Goal: Transaction & Acquisition: Purchase product/service

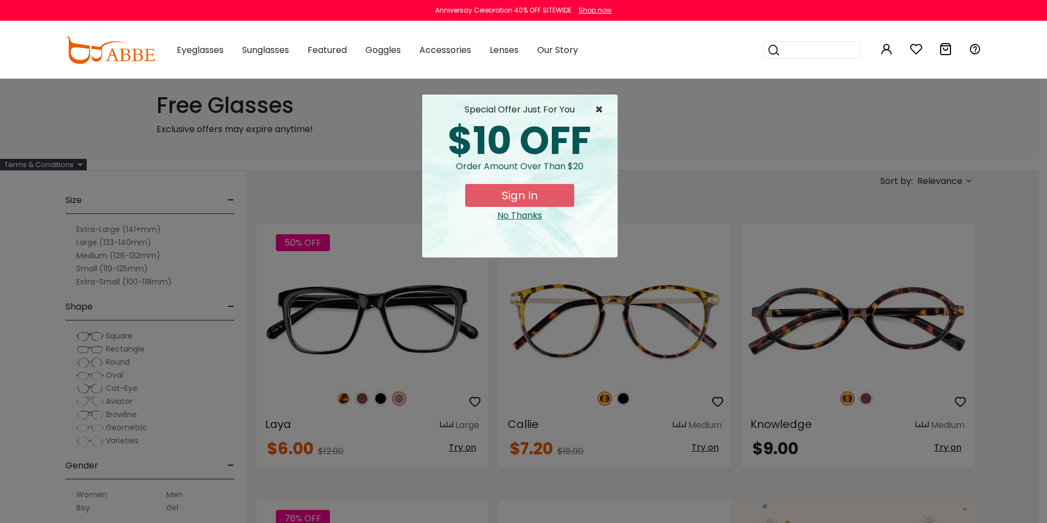
click at [600, 112] on span "×" at bounding box center [602, 109] width 14 height 13
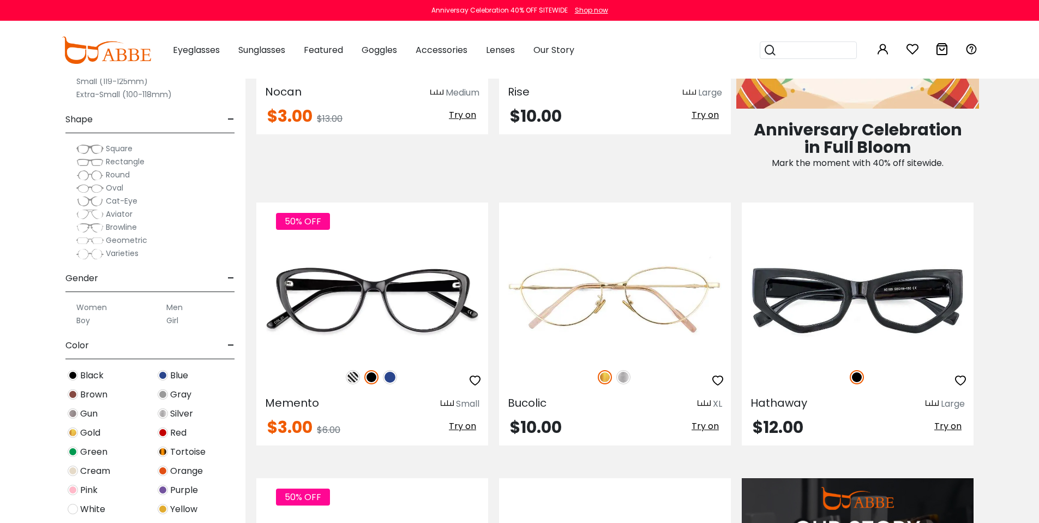
scroll to position [608, 0]
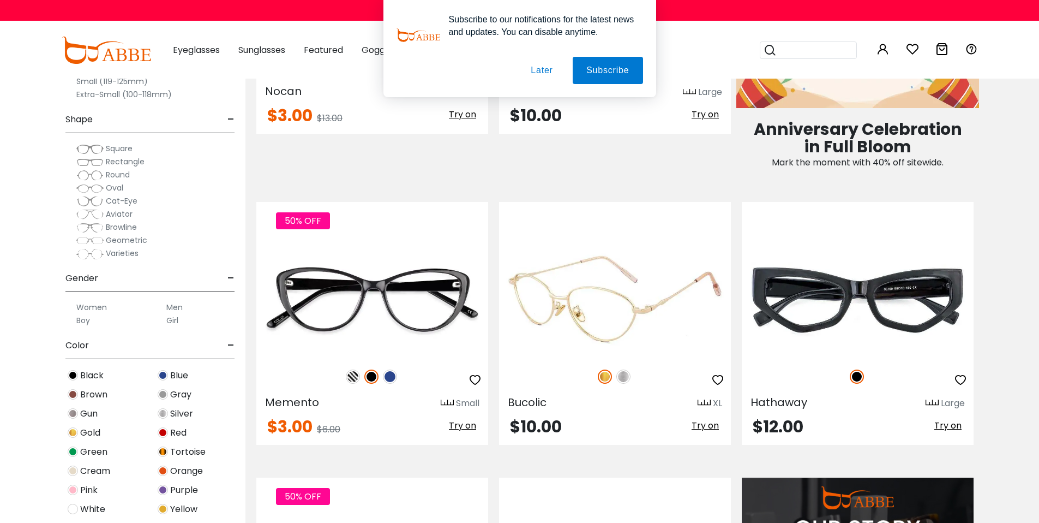
click at [614, 298] on img at bounding box center [615, 299] width 232 height 116
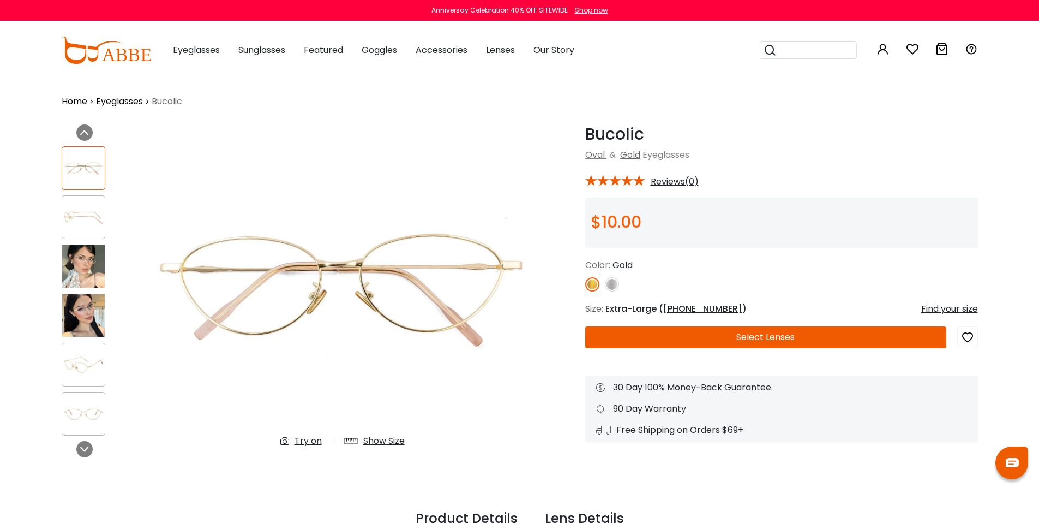
click at [82, 274] on img at bounding box center [83, 266] width 43 height 43
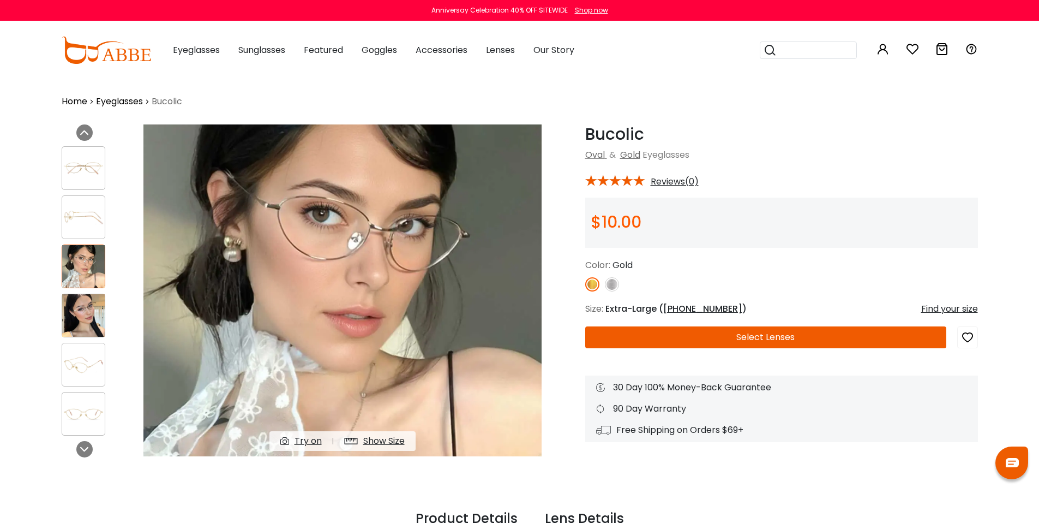
click at [96, 322] on img at bounding box center [83, 315] width 43 height 43
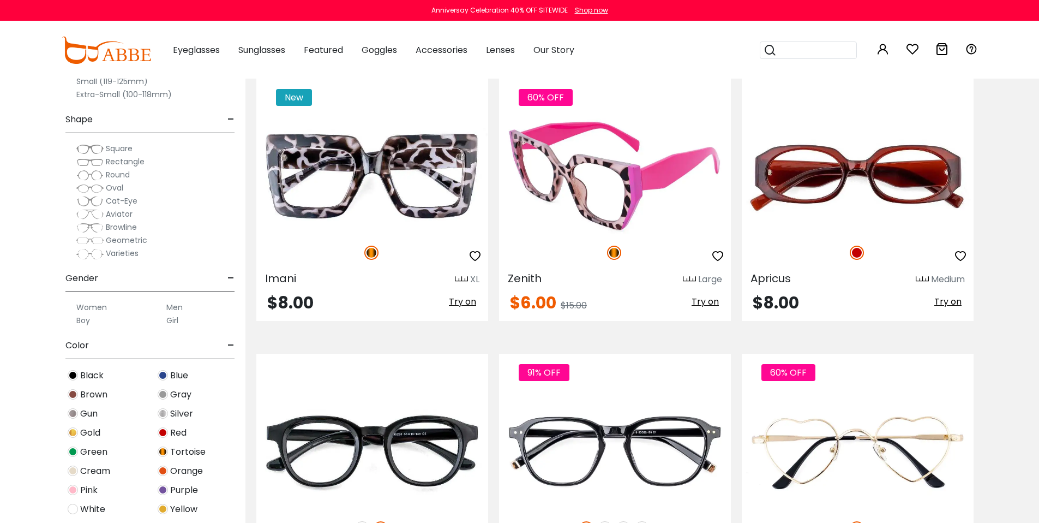
scroll to position [1524, 0]
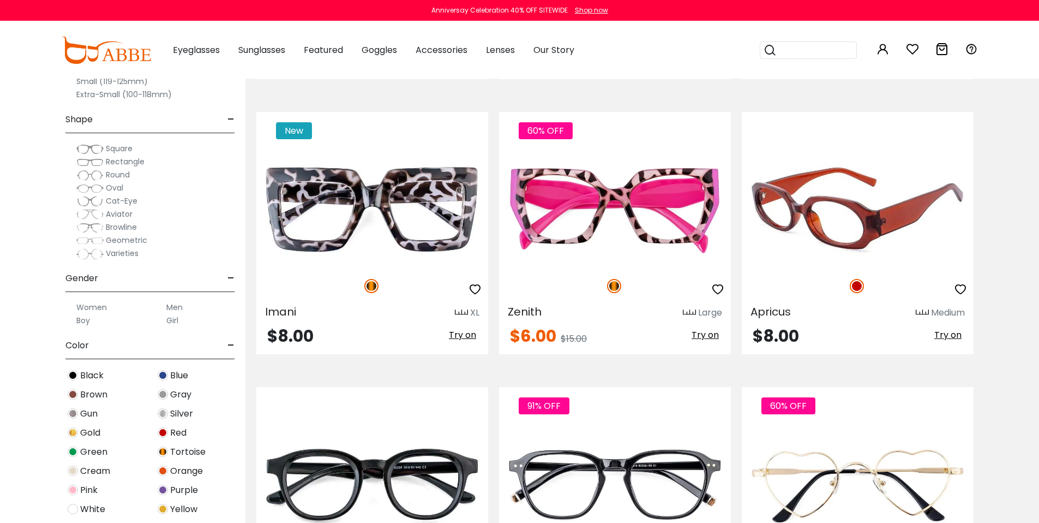
click at [872, 229] on img at bounding box center [858, 209] width 232 height 116
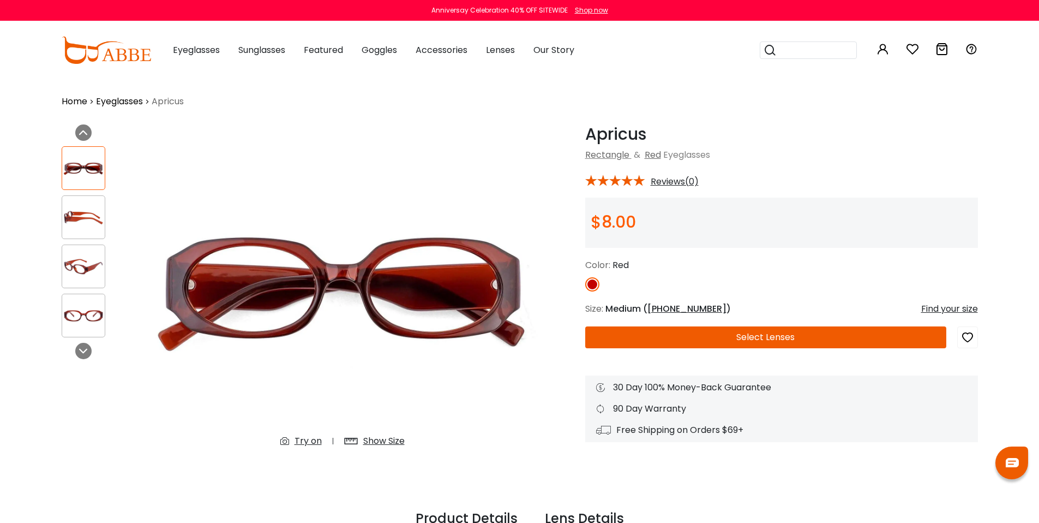
click at [795, 339] on button "Select Lenses" at bounding box center [765, 337] width 361 height 22
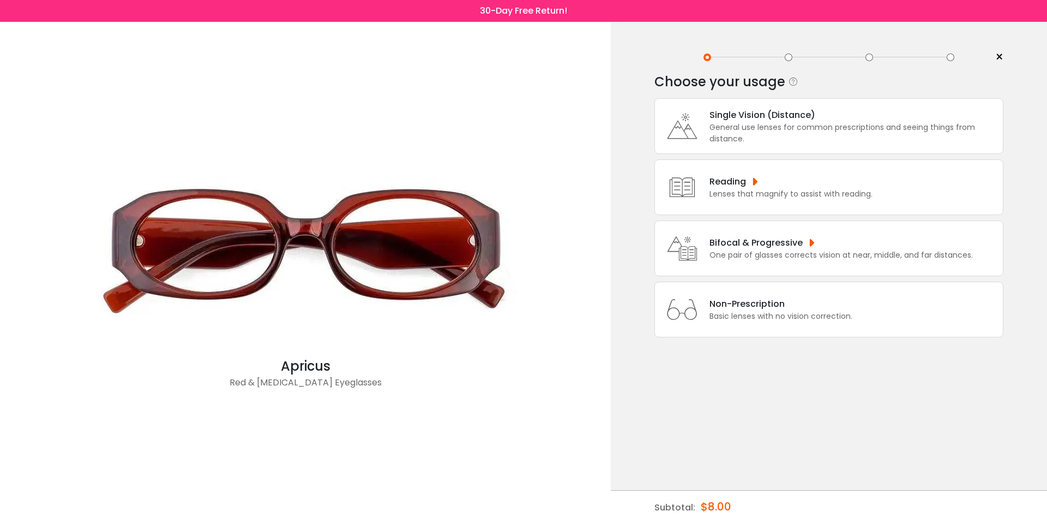
click at [770, 123] on div "General use lenses for common prescriptions and seeing things from distance." at bounding box center [854, 133] width 288 height 23
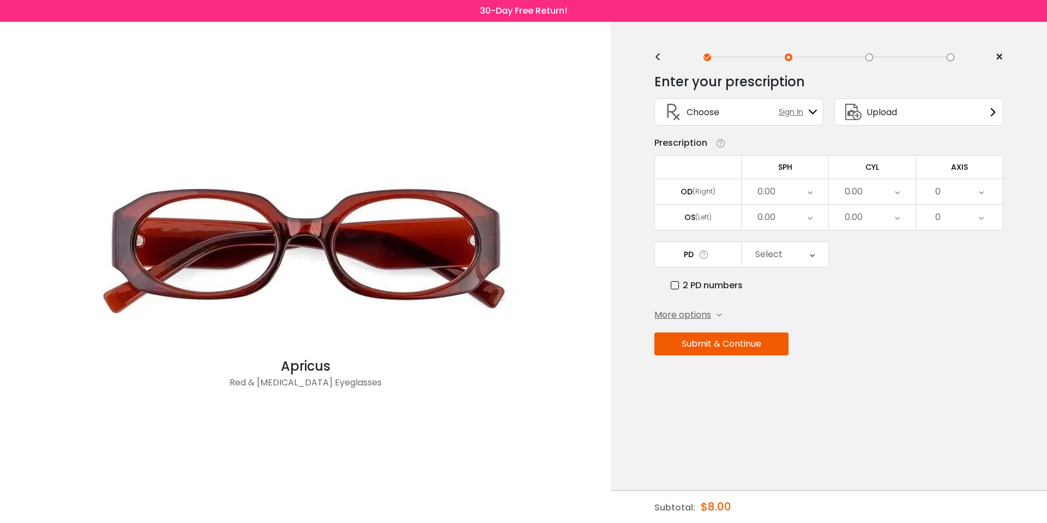
click at [803, 191] on div "0.00" at bounding box center [785, 191] width 87 height 25
click at [790, 222] on li "-1.75" at bounding box center [785, 222] width 87 height 20
click at [792, 216] on div "0.00" at bounding box center [785, 217] width 87 height 25
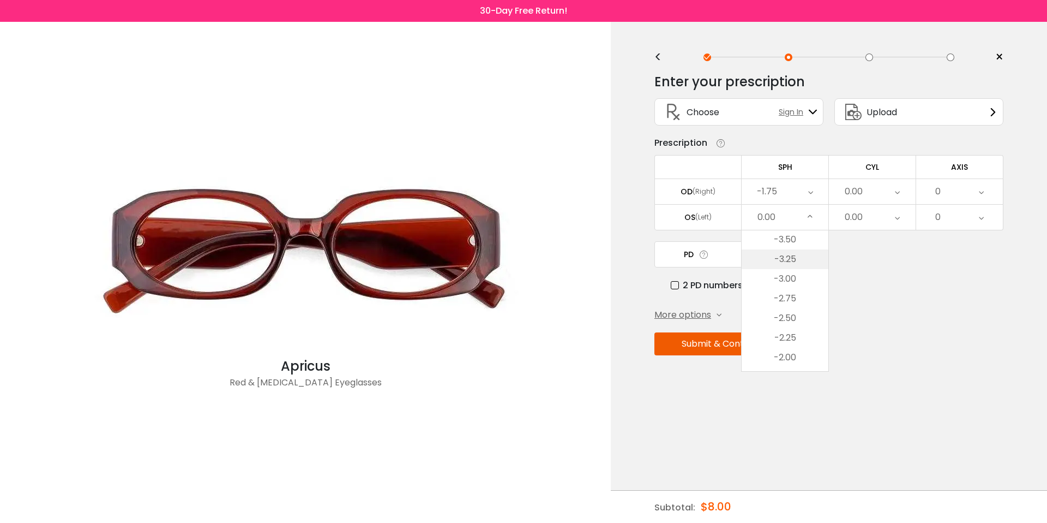
scroll to position [1330, 0]
click at [804, 348] on li "-1.75" at bounding box center [785, 344] width 87 height 20
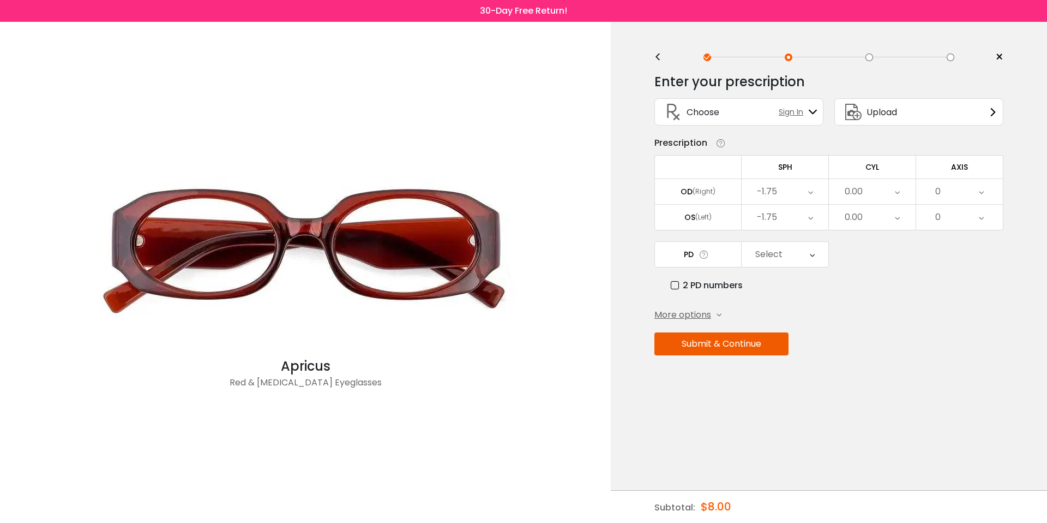
click at [858, 194] on div "0.00" at bounding box center [854, 192] width 18 height 22
click at [871, 252] on li "-0.50" at bounding box center [872, 246] width 87 height 20
click at [872, 225] on div "0.00" at bounding box center [872, 217] width 87 height 25
click at [882, 280] on li "-0.50" at bounding box center [872, 272] width 87 height 20
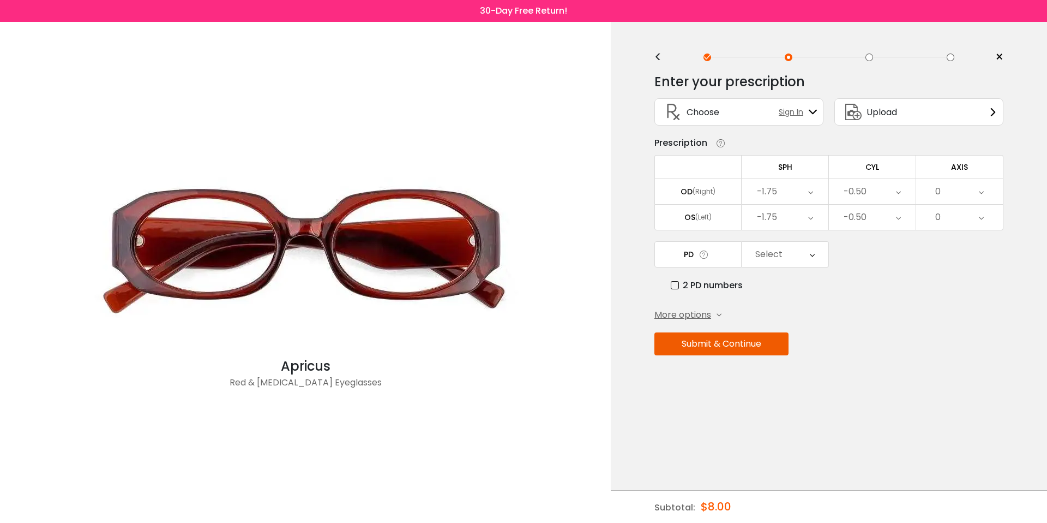
click at [965, 192] on div "0" at bounding box center [960, 191] width 87 height 25
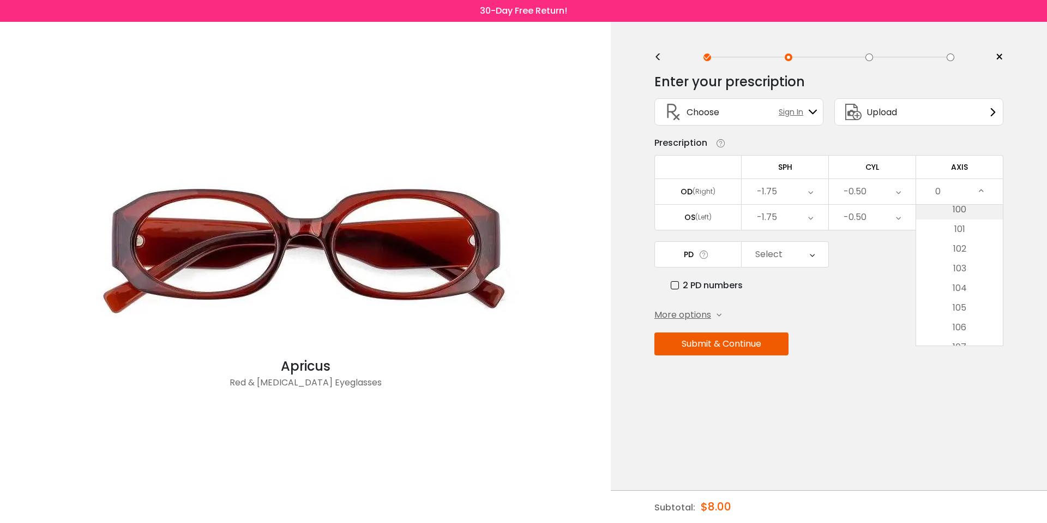
click at [972, 212] on li "100" at bounding box center [960, 210] width 87 height 20
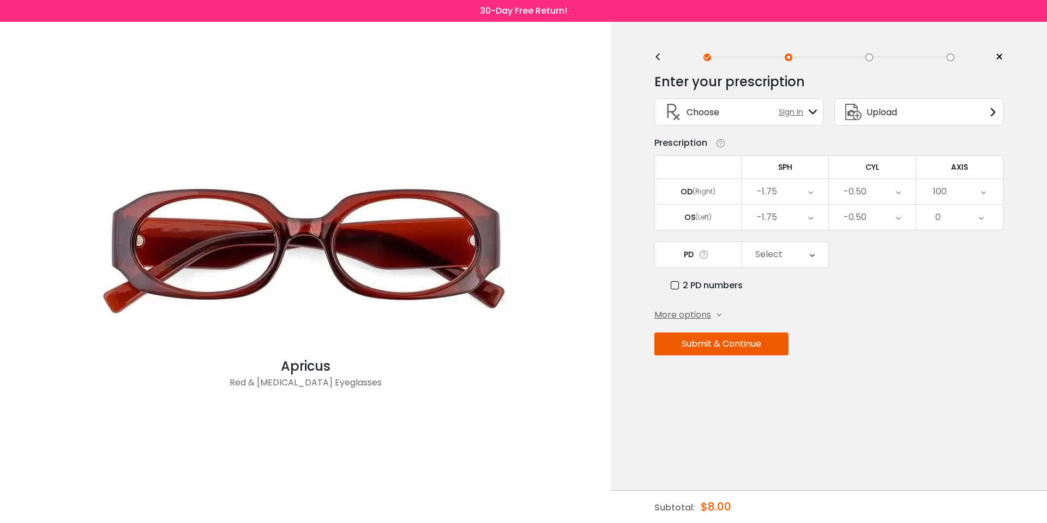
click at [967, 223] on div "0" at bounding box center [960, 217] width 87 height 25
click at [977, 283] on li "45" at bounding box center [960, 283] width 87 height 20
click at [685, 290] on label "2 PD numbers" at bounding box center [707, 285] width 72 height 14
click at [796, 250] on div "Right PD" at bounding box center [785, 254] width 87 height 25
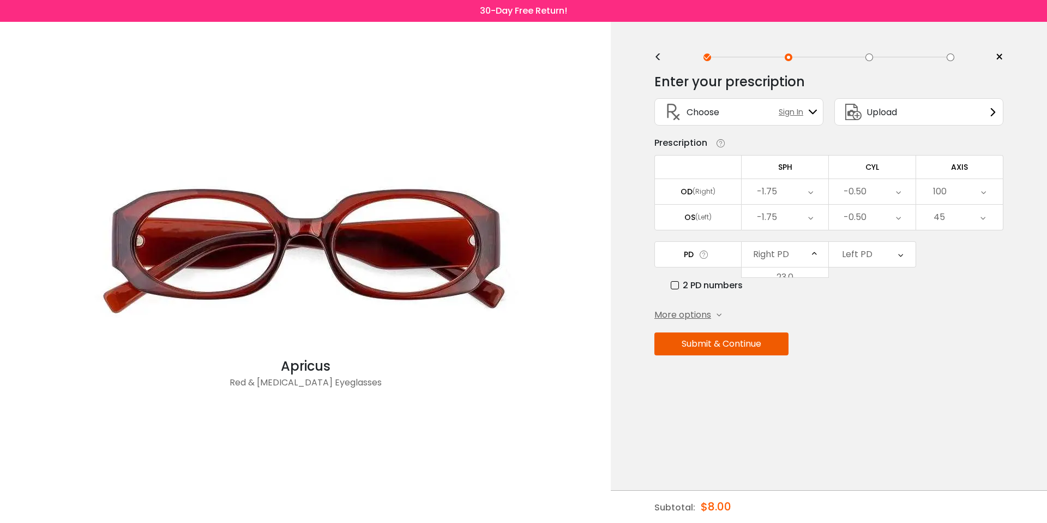
scroll to position [243, 0]
click at [802, 326] on li "30.5" at bounding box center [785, 329] width 87 height 20
click at [860, 256] on div "Left PD" at bounding box center [857, 254] width 31 height 22
click at [863, 333] on li "30.5" at bounding box center [872, 329] width 87 height 20
click at [768, 346] on button "Submit & Continue" at bounding box center [722, 343] width 134 height 23
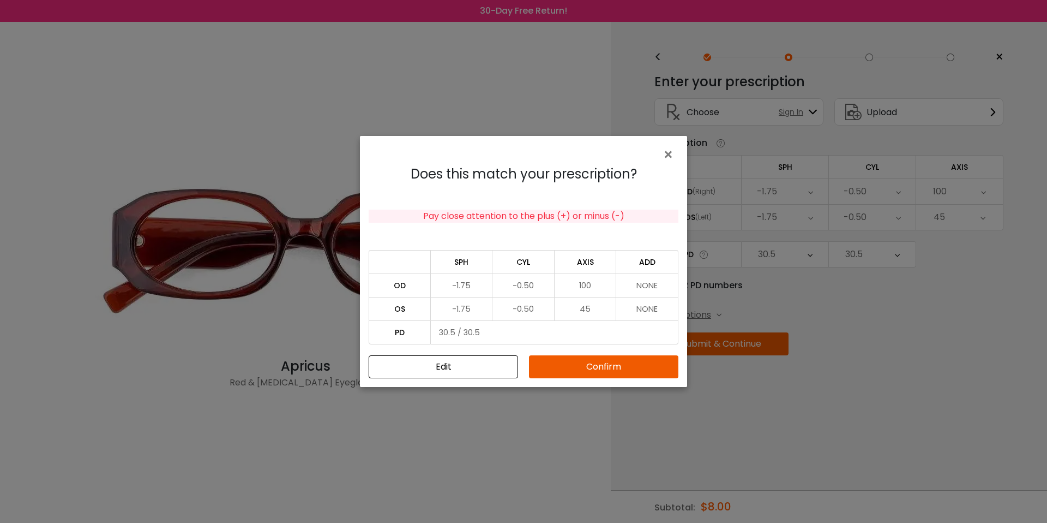
click at [617, 372] on button "Confirm" at bounding box center [603, 366] width 149 height 23
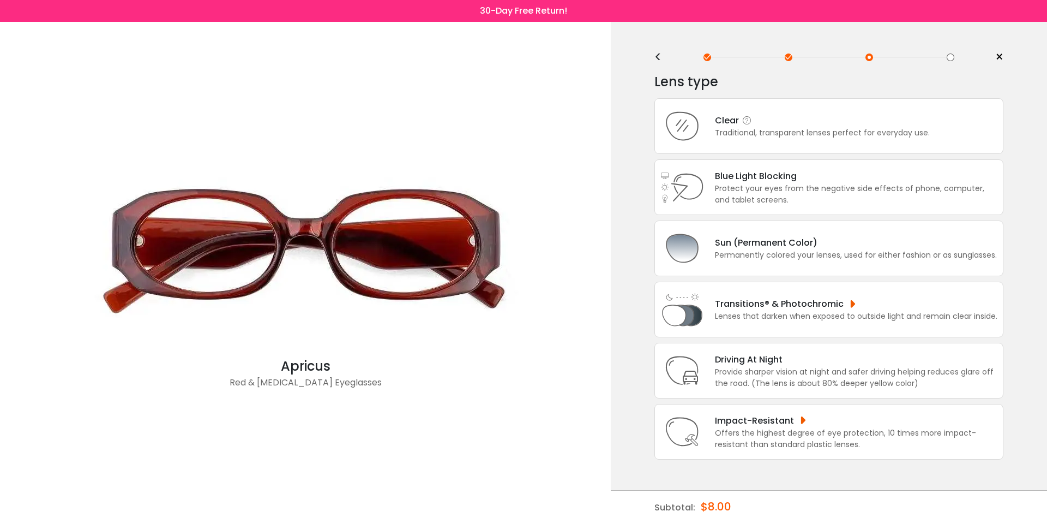
click at [787, 136] on div "Traditional, transparent lenses perfect for everyday use." at bounding box center [822, 132] width 215 height 11
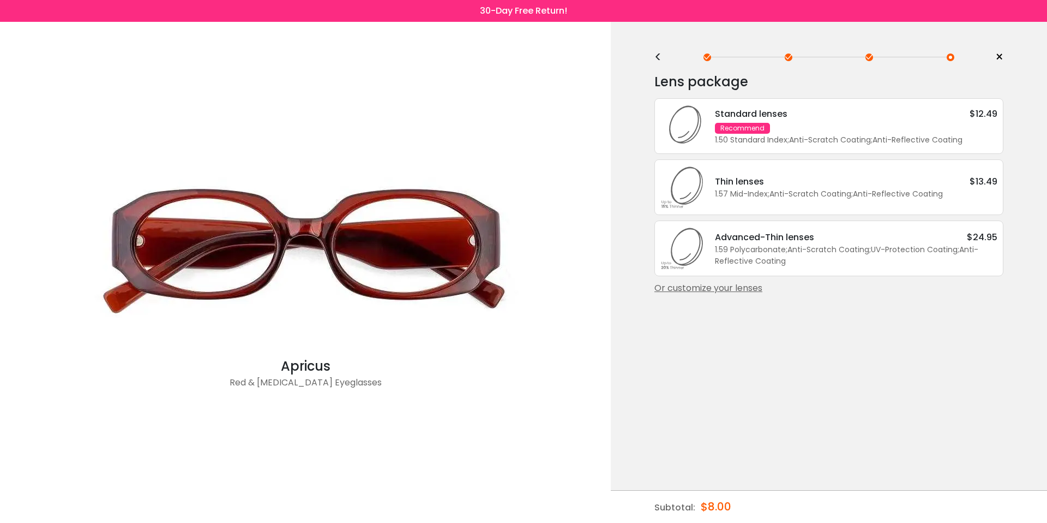
click at [787, 141] on div "1.50 Standard Index ; Anti-Scratch Coating ; Anti-Reflective Coating ;" at bounding box center [856, 139] width 283 height 11
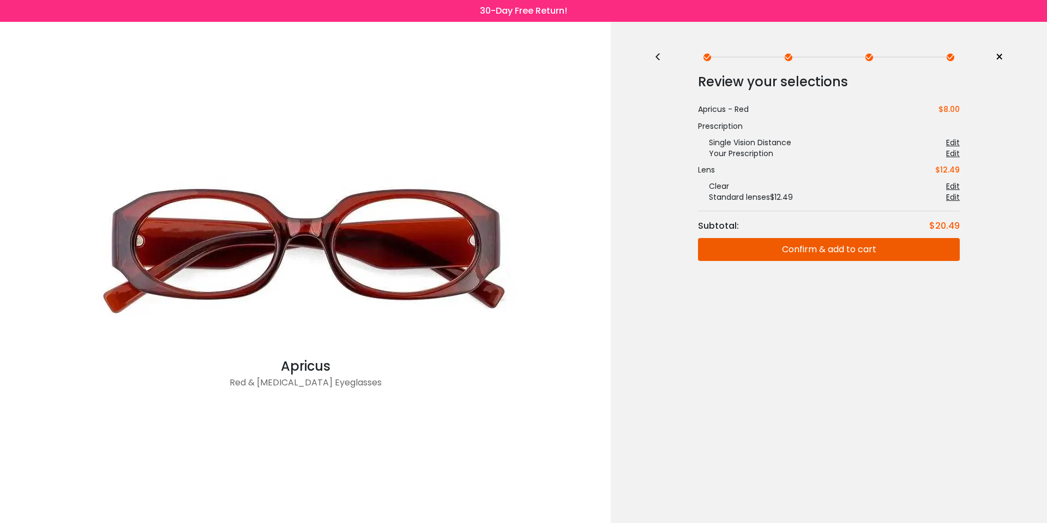
click at [843, 256] on button "Confirm & add to cart" at bounding box center [829, 249] width 262 height 23
